Goal: Task Accomplishment & Management: Use online tool/utility

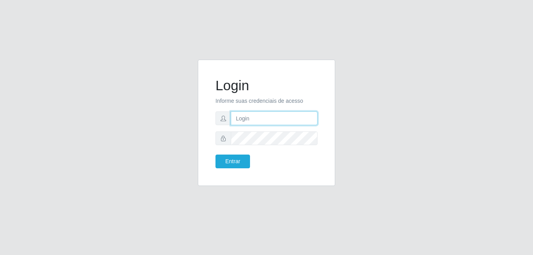
click at [311, 121] on input "text" at bounding box center [274, 119] width 87 height 14
type input "[EMAIL_ADDRESS][DOMAIN_NAME]"
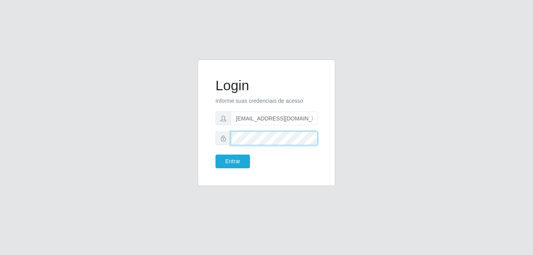
click at [216, 155] on button "Entrar" at bounding box center [233, 162] width 35 height 14
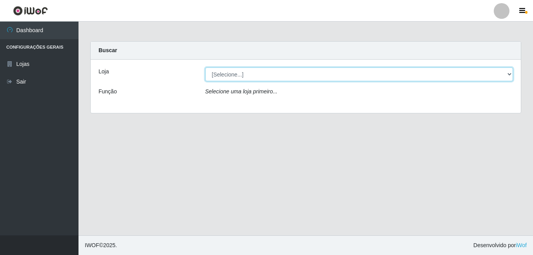
click at [281, 69] on select "[Selecione...] C-[GEOGRAPHIC_DATA]" at bounding box center [359, 75] width 308 height 14
select select "239"
click at [205, 68] on select "[Selecione...] C-[GEOGRAPHIC_DATA]" at bounding box center [359, 75] width 308 height 14
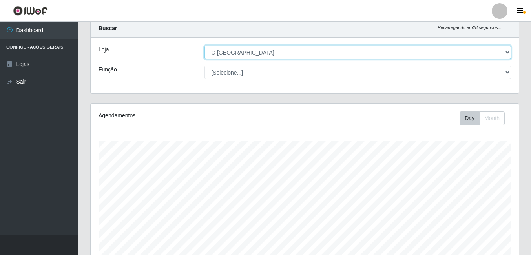
scroll to position [176, 0]
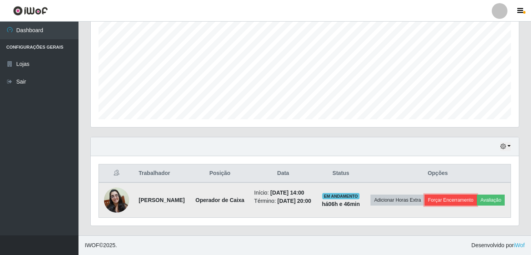
click at [477, 195] on button "Forçar Encerramento" at bounding box center [451, 200] width 53 height 11
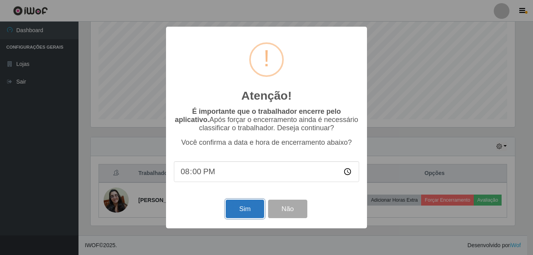
click at [259, 214] on button "Sim" at bounding box center [245, 209] width 38 height 18
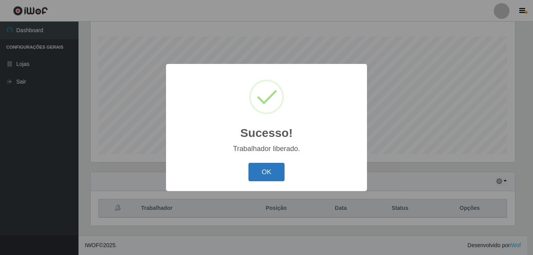
click at [262, 172] on button "OK" at bounding box center [267, 172] width 37 height 18
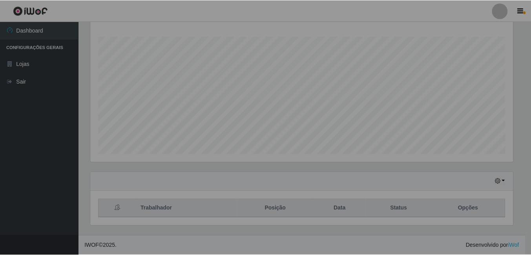
scroll to position [163, 428]
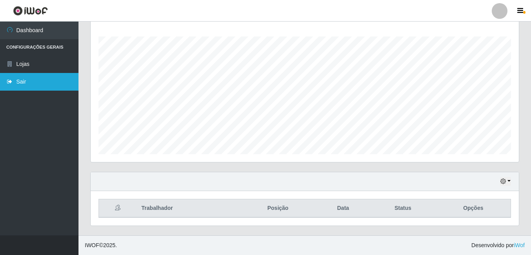
click at [57, 87] on link "Sair" at bounding box center [39, 82] width 79 height 18
